Goal: Information Seeking & Learning: Learn about a topic

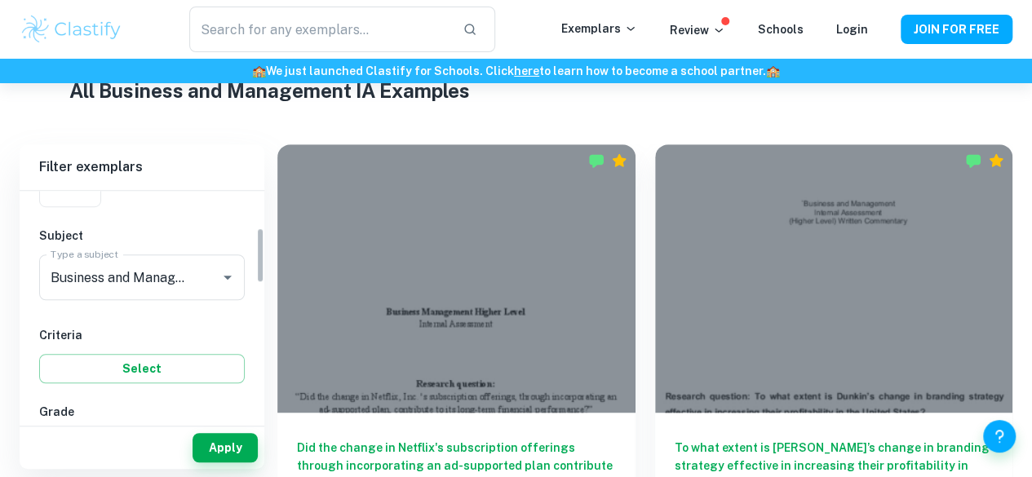
scroll to position [168, 0]
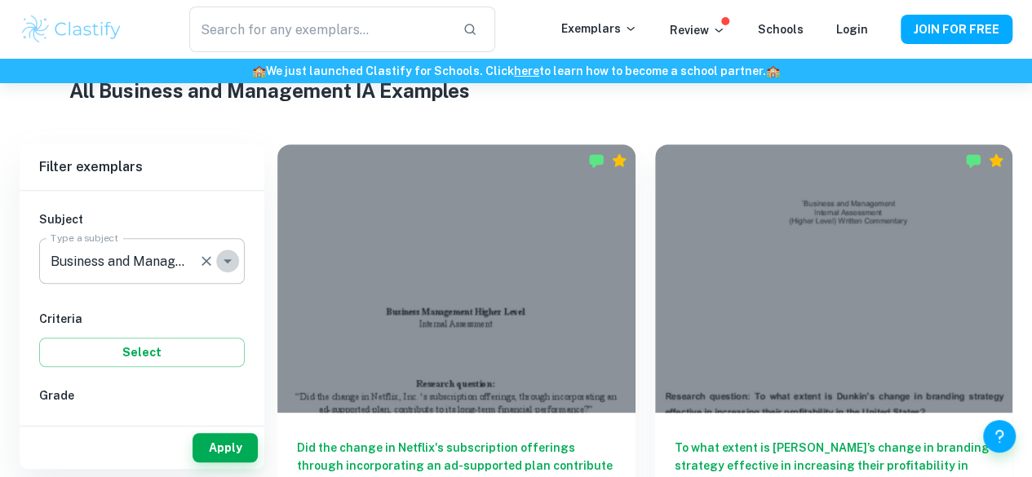
click at [228, 262] on icon "Open" at bounding box center [228, 261] width 20 height 20
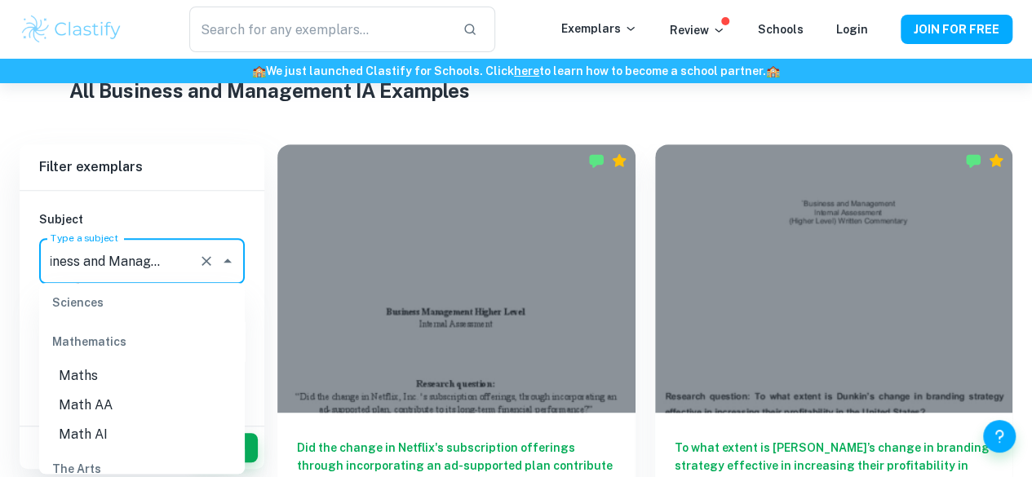
scroll to position [2204, 0]
click at [96, 442] on li "Math AI" at bounding box center [142, 429] width 206 height 29
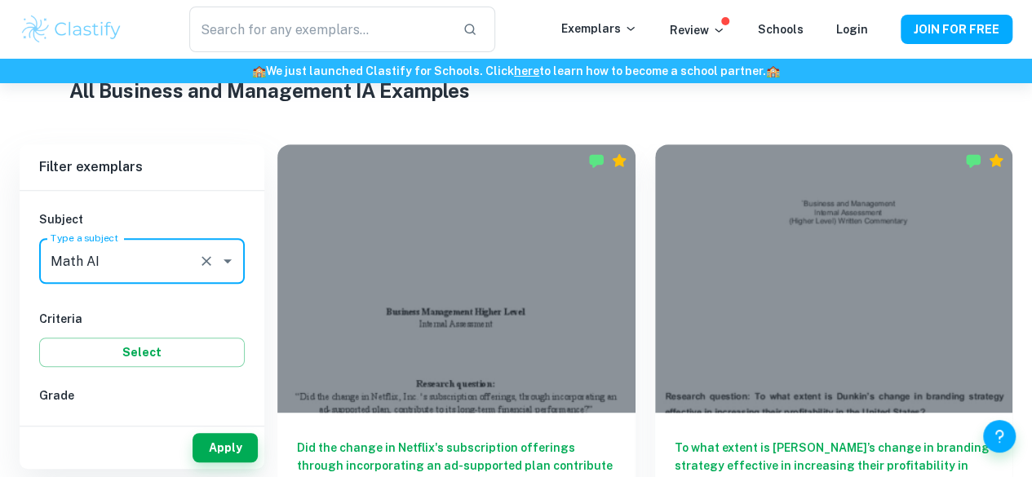
scroll to position [0, 0]
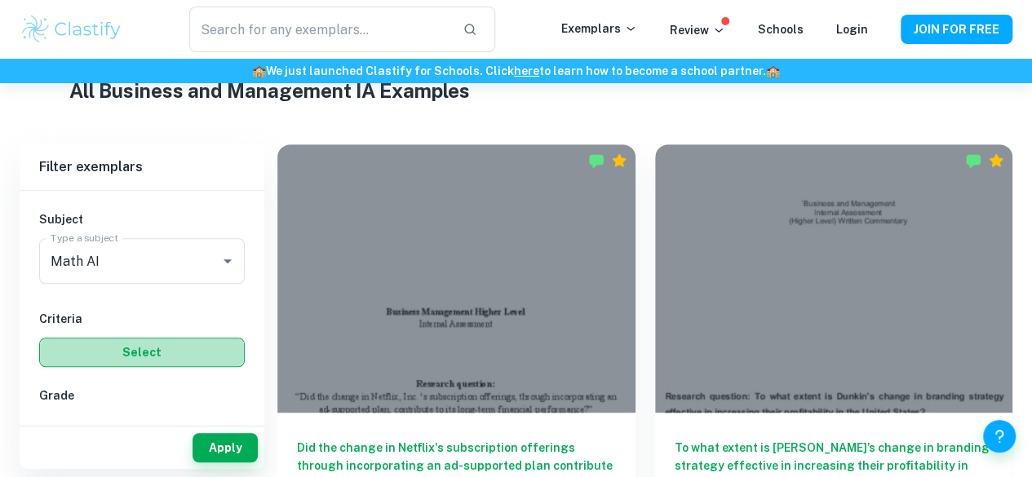
click at [150, 343] on button "Select" at bounding box center [142, 352] width 206 height 29
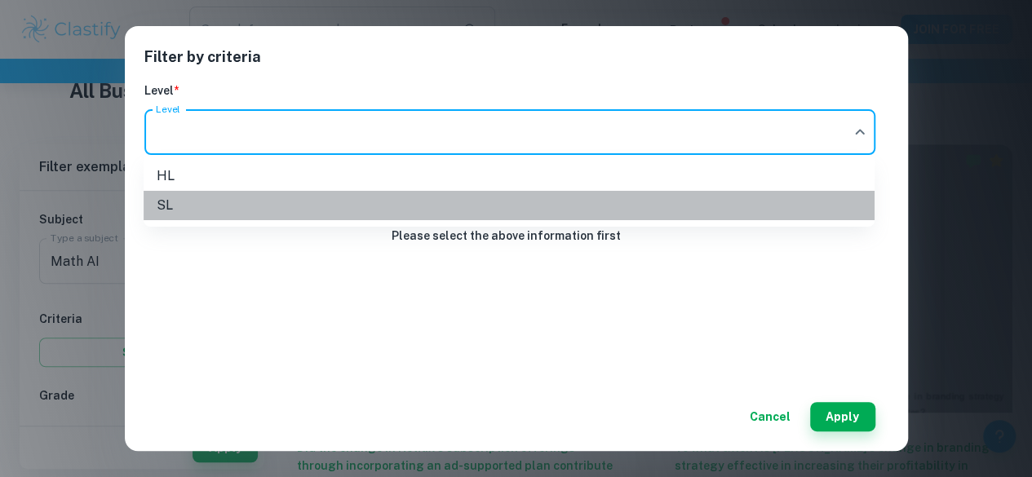
click at [241, 203] on li "SL" at bounding box center [509, 205] width 731 height 29
type input "SL"
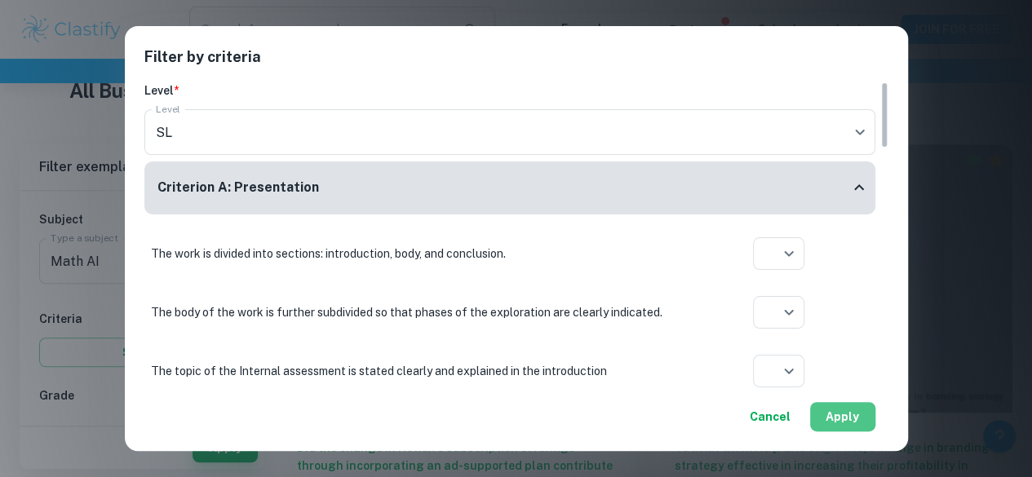
click at [847, 410] on button "Apply" at bounding box center [842, 416] width 65 height 29
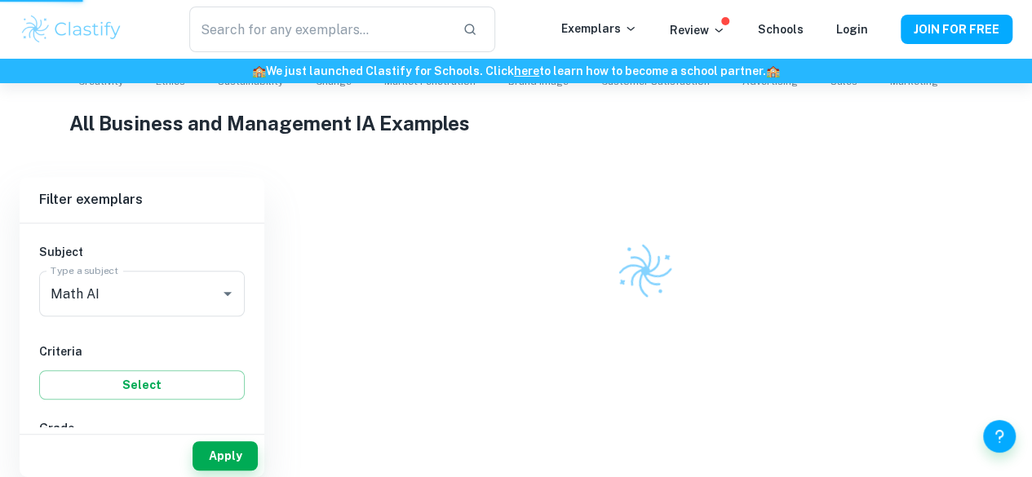
scroll to position [356, 0]
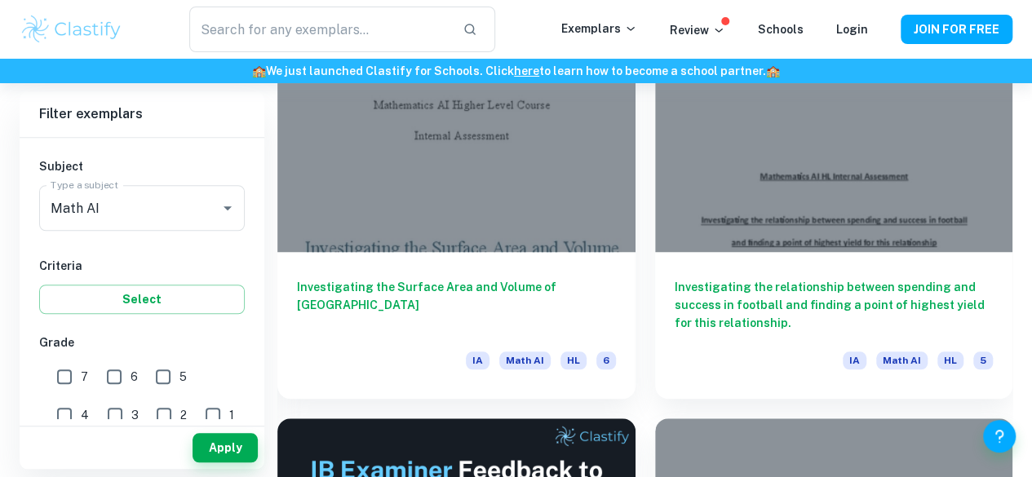
scroll to position [569, 0]
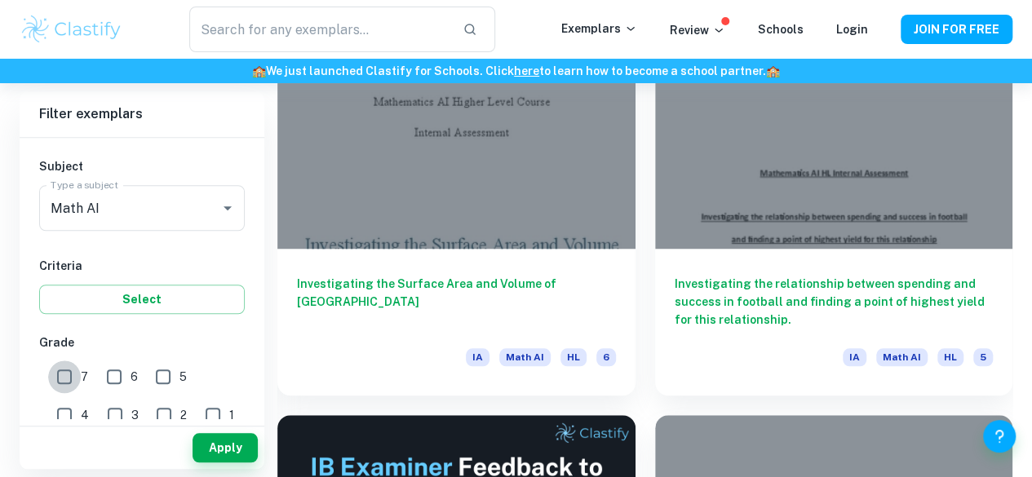
click at [53, 370] on input "7" at bounding box center [64, 377] width 33 height 33
checkbox input "true"
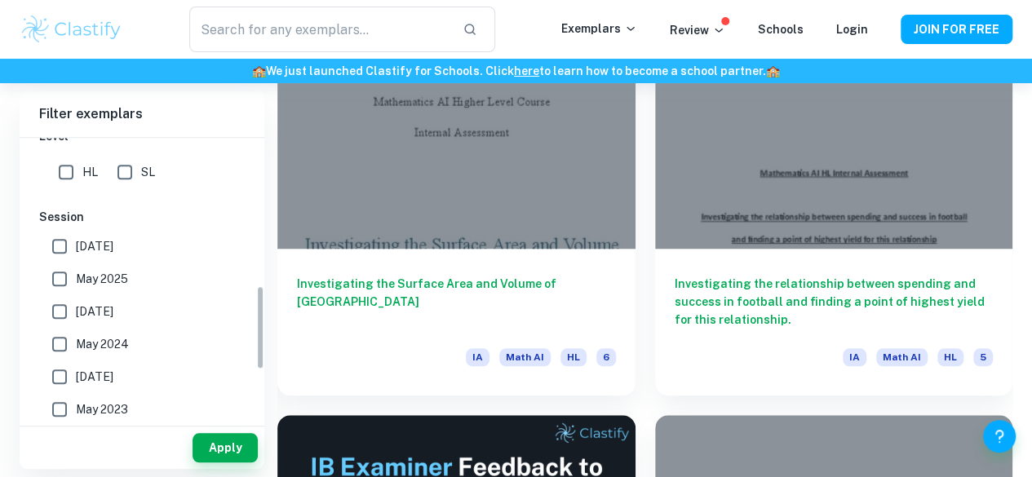
scroll to position [493, 0]
click at [119, 159] on input "SL" at bounding box center [124, 171] width 33 height 33
checkbox input "true"
click at [220, 461] on button "Apply" at bounding box center [225, 447] width 65 height 29
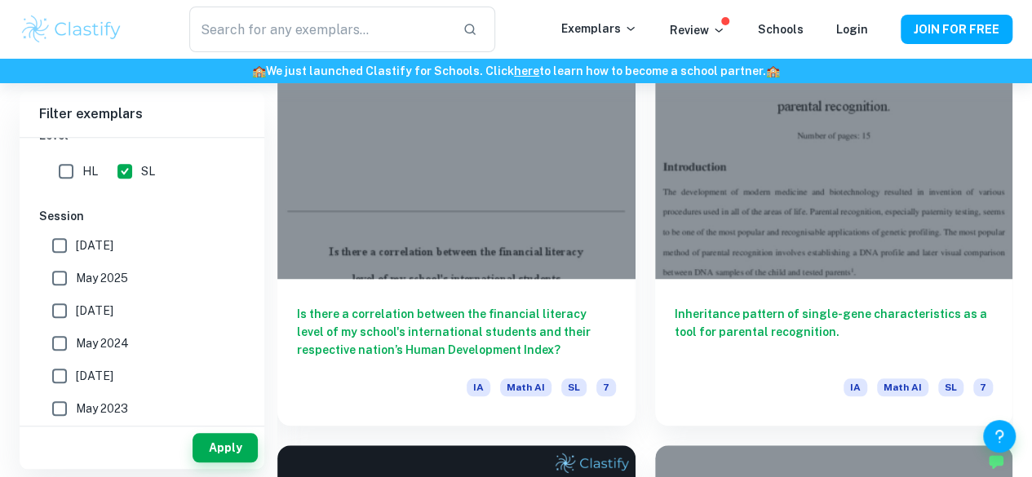
scroll to position [524, 0]
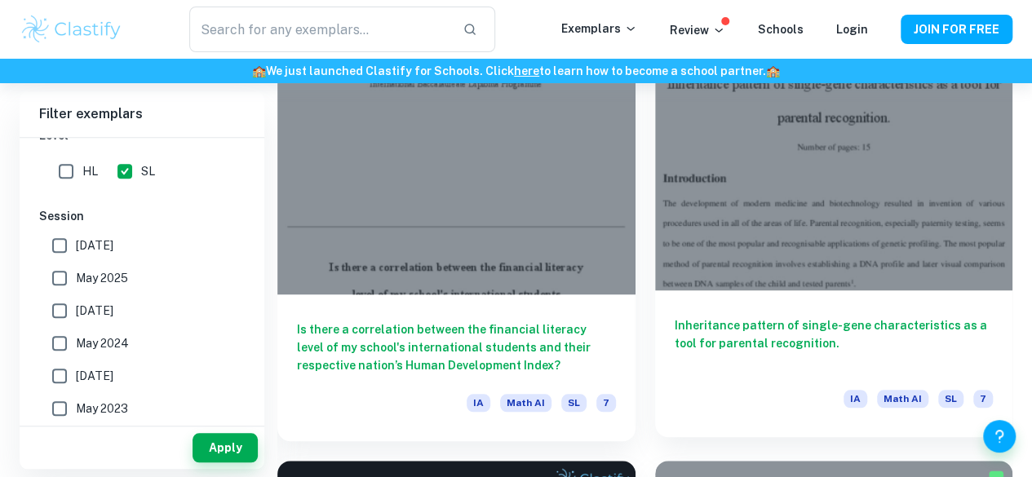
click at [675, 317] on h6 "Inheritance pattern of single-gene characteristics as a tool for parental recog…" at bounding box center [834, 344] width 319 height 54
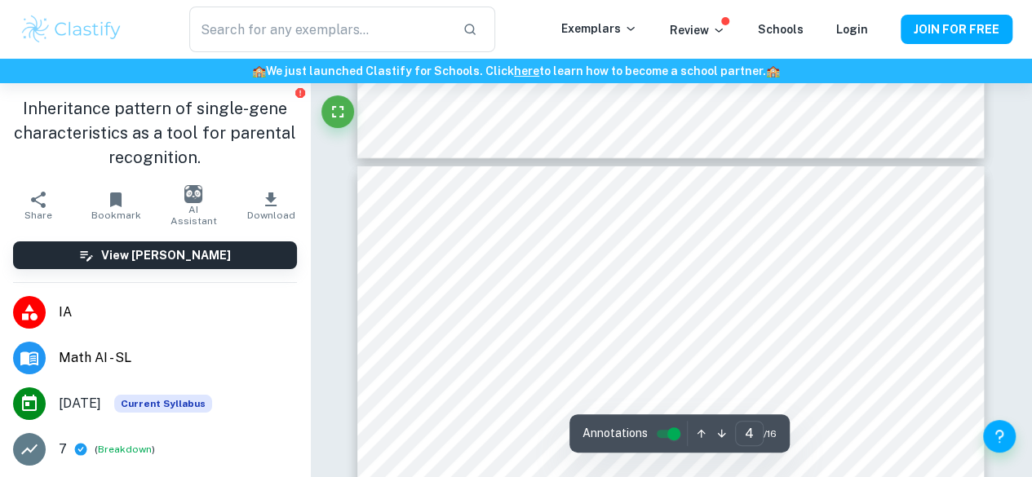
scroll to position [2724, 0]
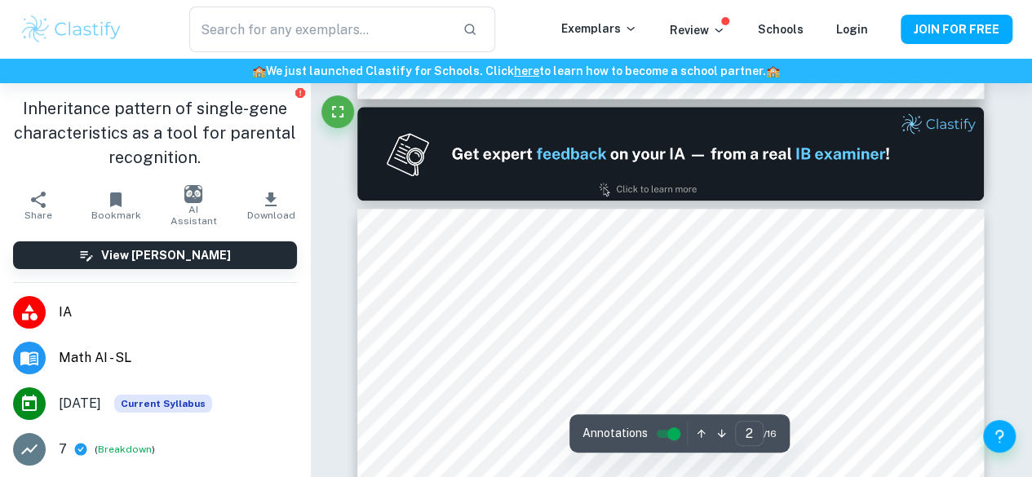
type input "1"
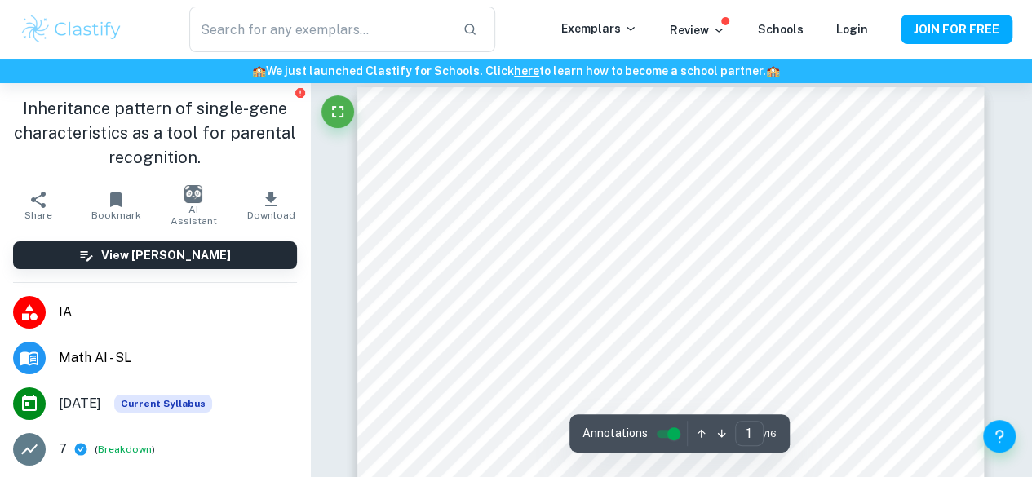
scroll to position [11, 0]
